Goal: Transaction & Acquisition: Download file/media

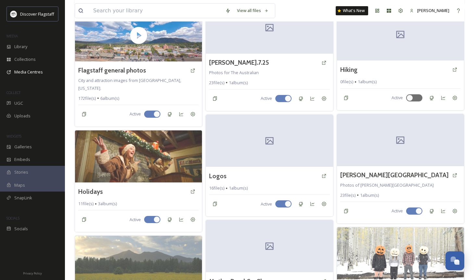
scroll to position [711, 0]
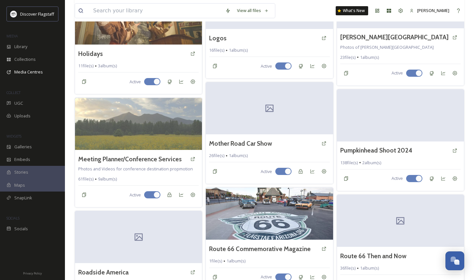
scroll to position [620, 0]
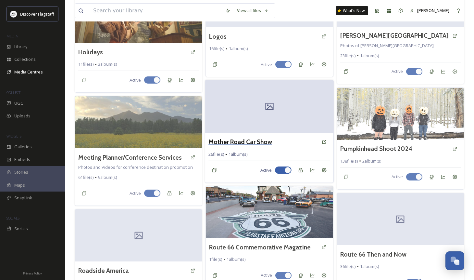
click at [247, 142] on h3 "Mother Road Car Show" at bounding box center [240, 141] width 64 height 9
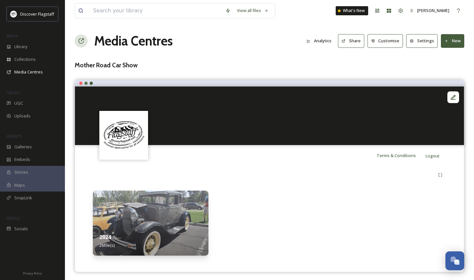
click at [111, 228] on div "2024 26 file(s)" at bounding box center [151, 240] width 116 height 29
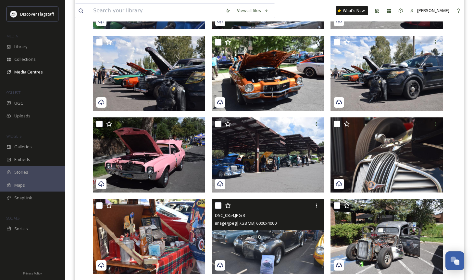
scroll to position [487, 0]
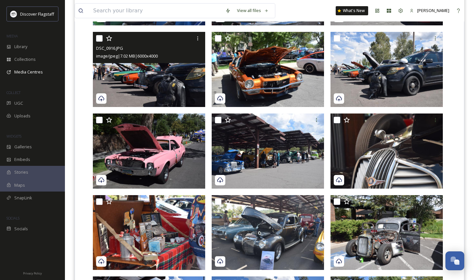
click at [173, 83] on img at bounding box center [149, 69] width 112 height 75
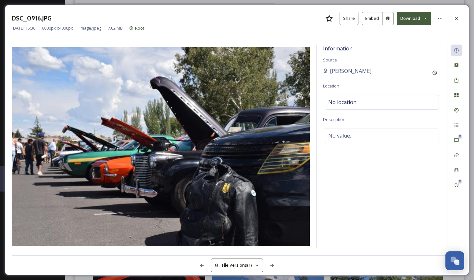
click at [426, 19] on icon at bounding box center [426, 18] width 2 height 1
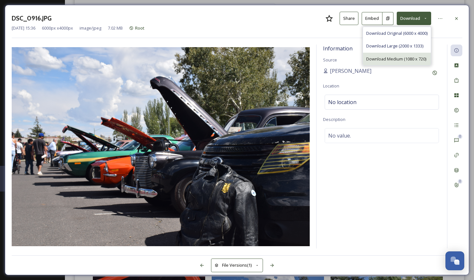
click at [381, 59] on span "Download Medium (1080 x 720)" at bounding box center [396, 59] width 60 height 6
